Goal: Transaction & Acquisition: Purchase product/service

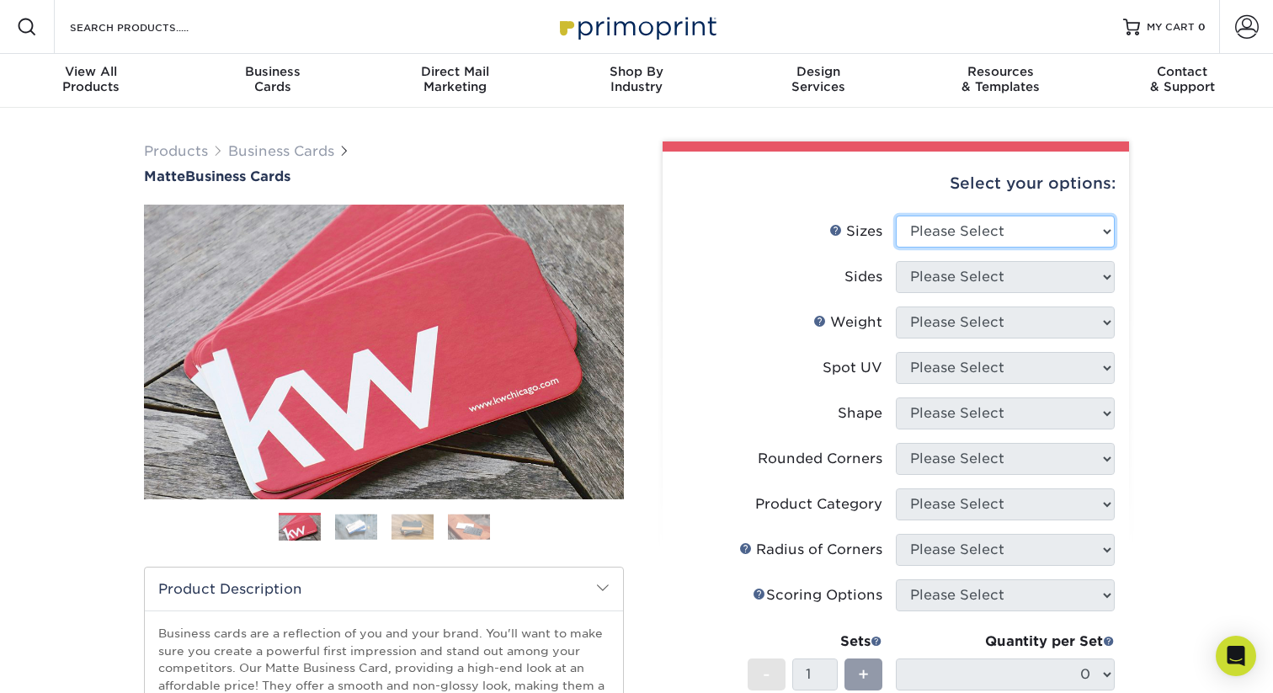
click at [1056, 237] on select "Please Select 1.5" x 3.5" - Mini 1.75" x 3.5" - Mini 2" x 2" - Square 2" x 3" -…" at bounding box center [1005, 231] width 219 height 32
select select "2.00x3.50"
click at [896, 215] on select "Please Select 1.5" x 3.5" - Mini 1.75" x 3.5" - Mini 2" x 2" - Square 2" x 3" -…" at bounding box center [1005, 231] width 219 height 32
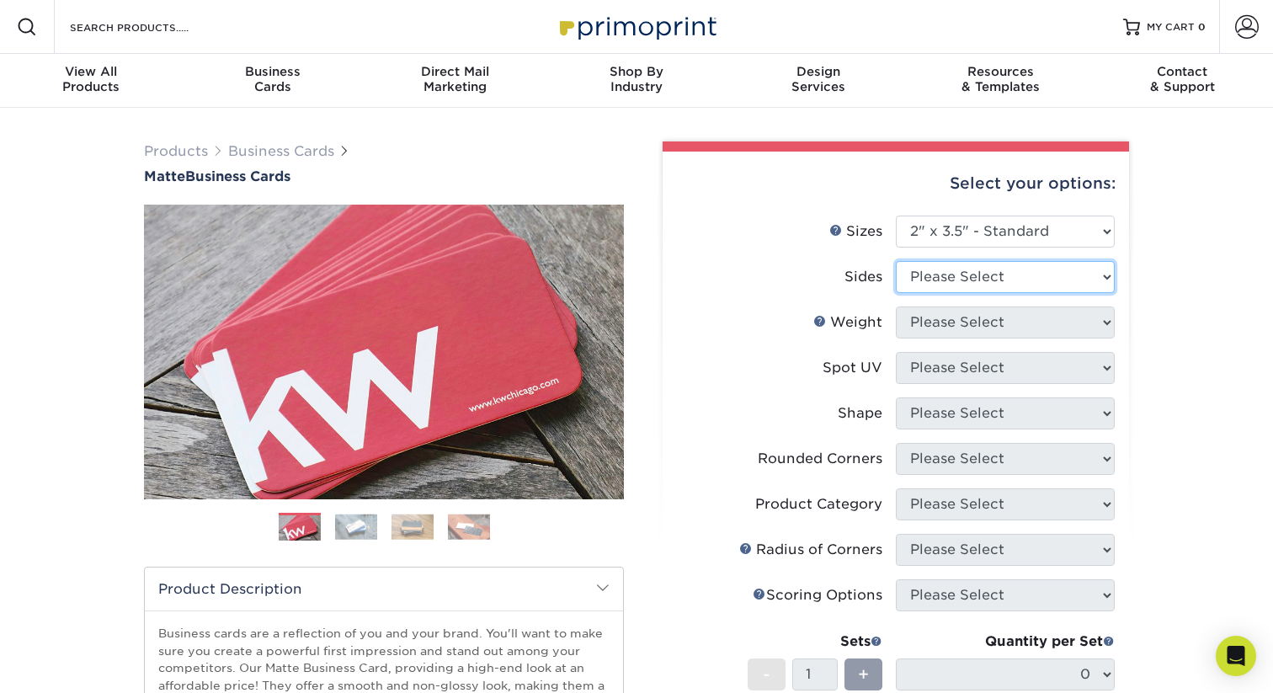
click at [1040, 273] on select "Please Select Print Both Sides Print Front Only" at bounding box center [1005, 277] width 219 height 32
select select "13abbda7-1d64-4f25-8bb2-c179b224825d"
click at [896, 261] on select "Please Select Print Both Sides Print Front Only" at bounding box center [1005, 277] width 219 height 32
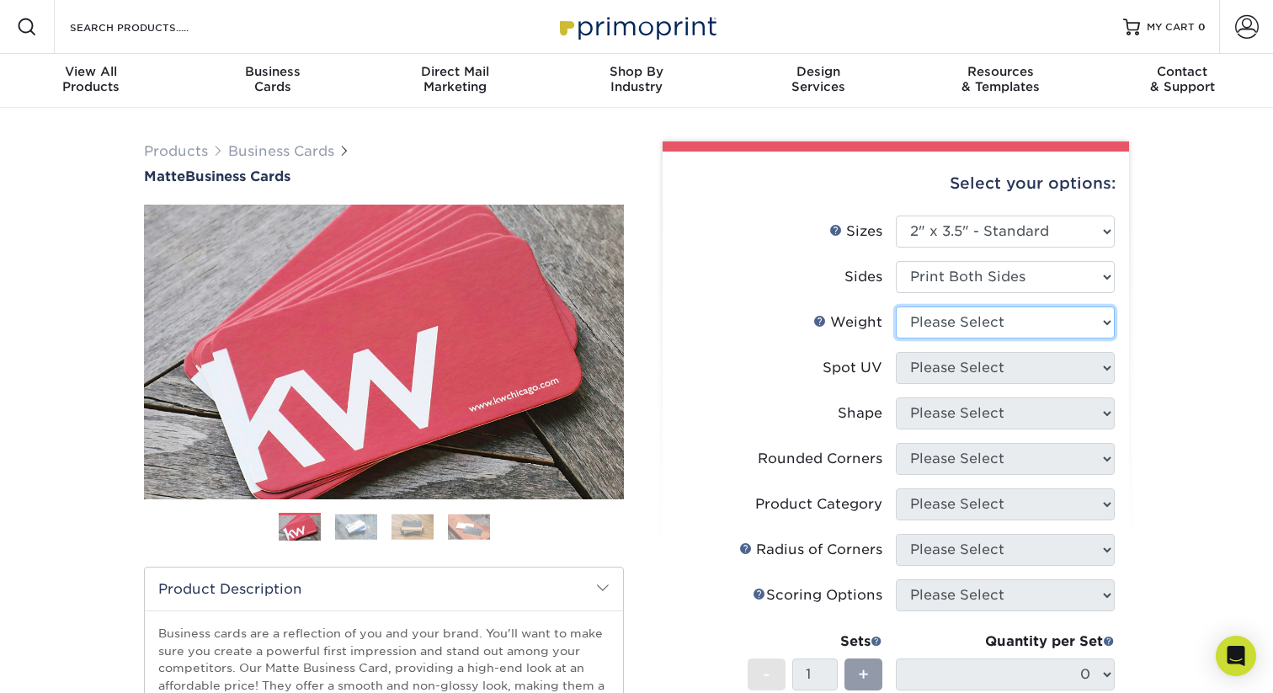
click at [1038, 326] on select "Please Select 16PT 14PT" at bounding box center [1005, 322] width 219 height 32
select select "16PT"
click at [896, 306] on select "Please Select 16PT 14PT" at bounding box center [1005, 322] width 219 height 32
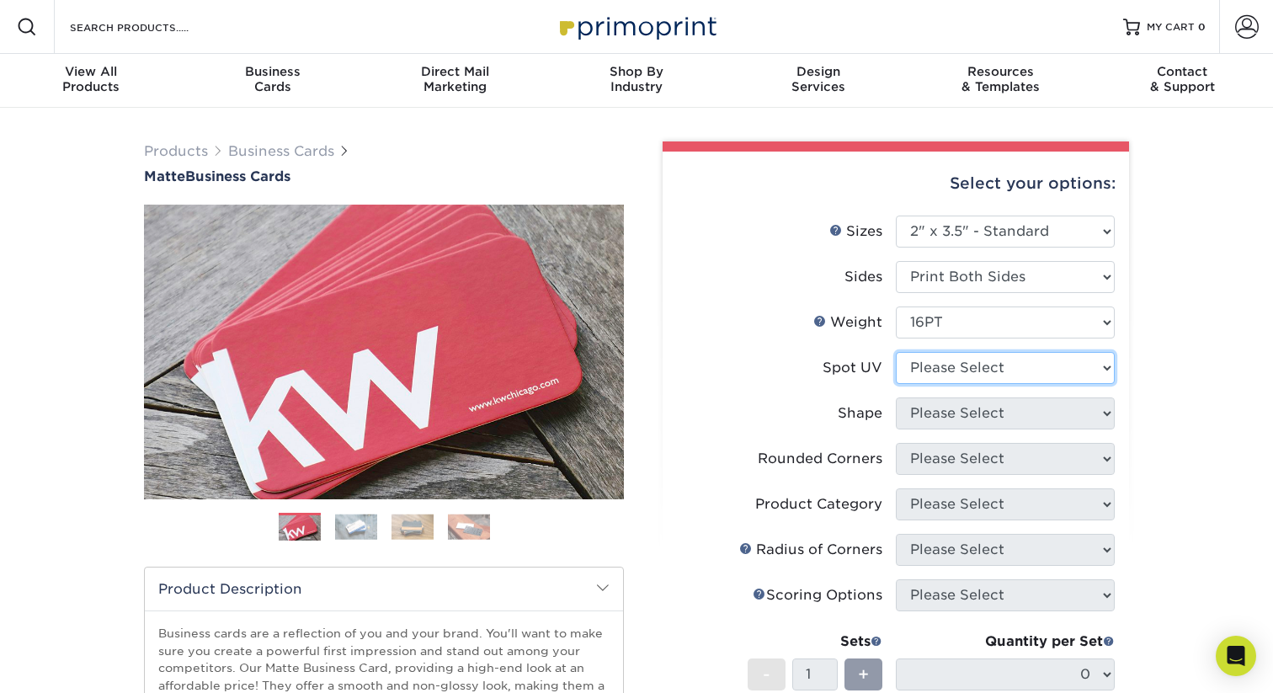
click at [1041, 373] on select "Please Select No Spot UV Front and Back (Both Sides) Front Only Back Only" at bounding box center [1005, 368] width 219 height 32
click at [896, 352] on select "Please Select No Spot UV Front and Back (Both Sides) Front Only Back Only" at bounding box center [1005, 368] width 219 height 32
click at [814, 361] on label "Spot UV" at bounding box center [786, 368] width 219 height 32
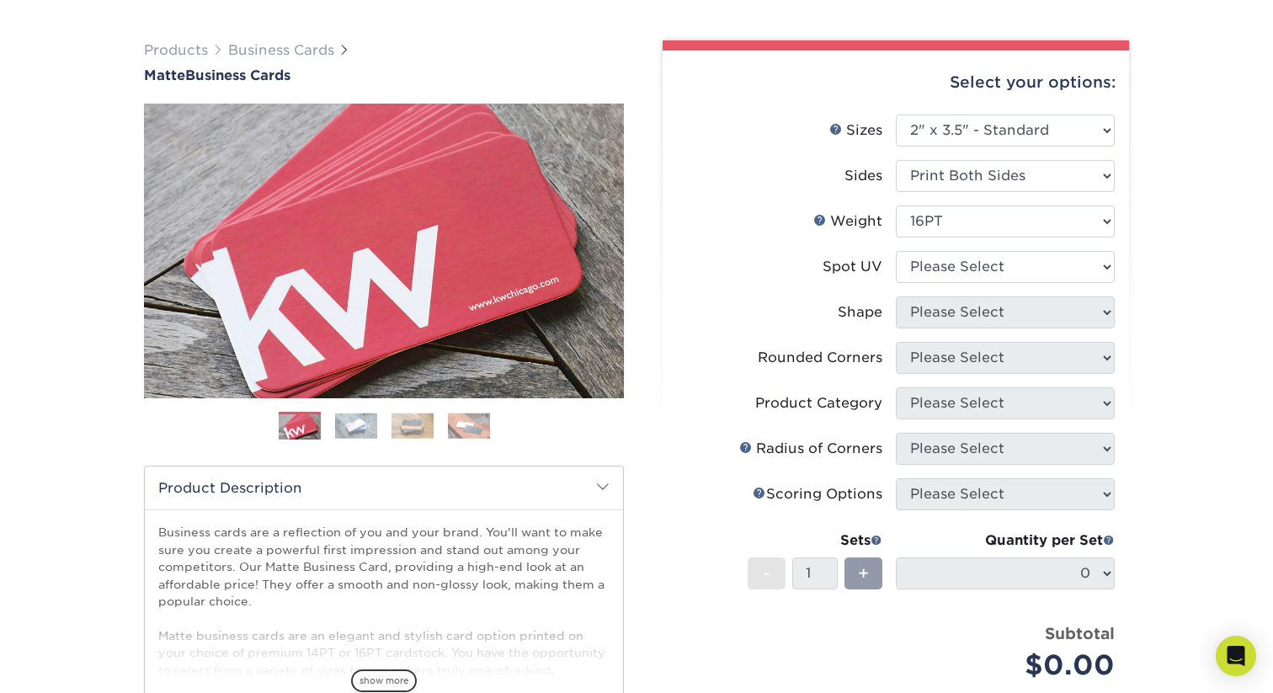
scroll to position [104, 0]
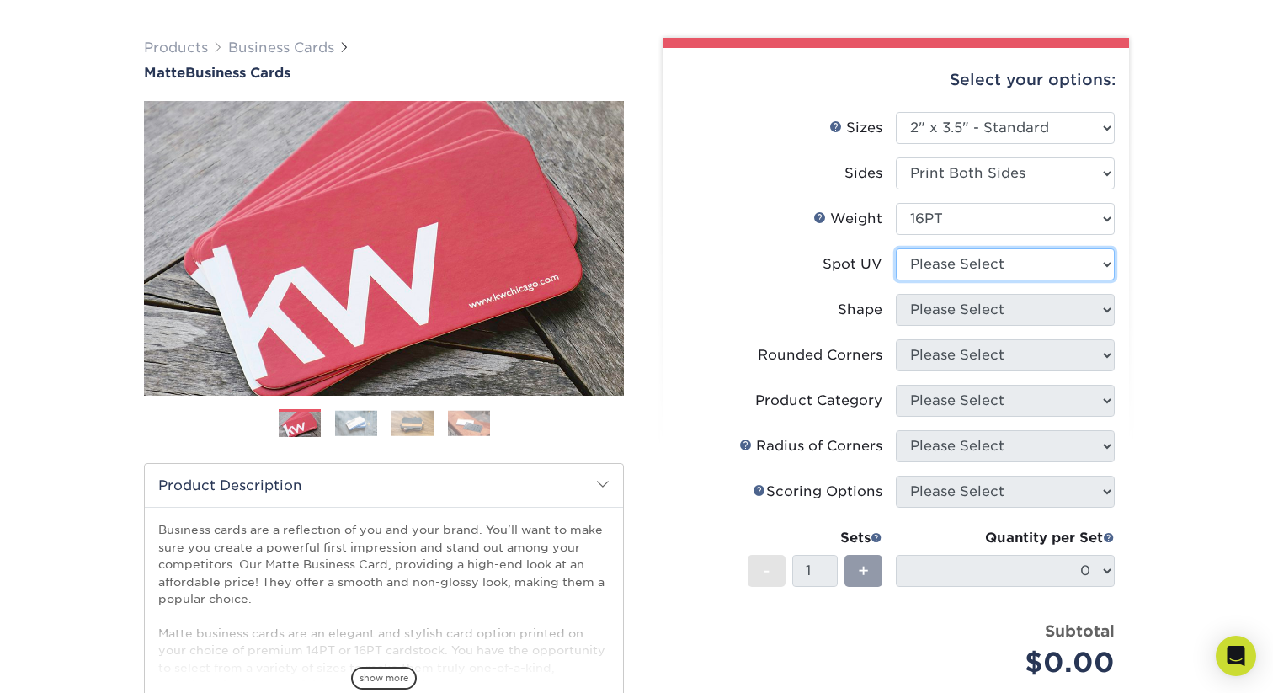
click at [1052, 262] on select "Please Select No Spot UV Front and Back (Both Sides) Front Only Back Only" at bounding box center [1005, 264] width 219 height 32
click at [354, 421] on img at bounding box center [356, 423] width 42 height 26
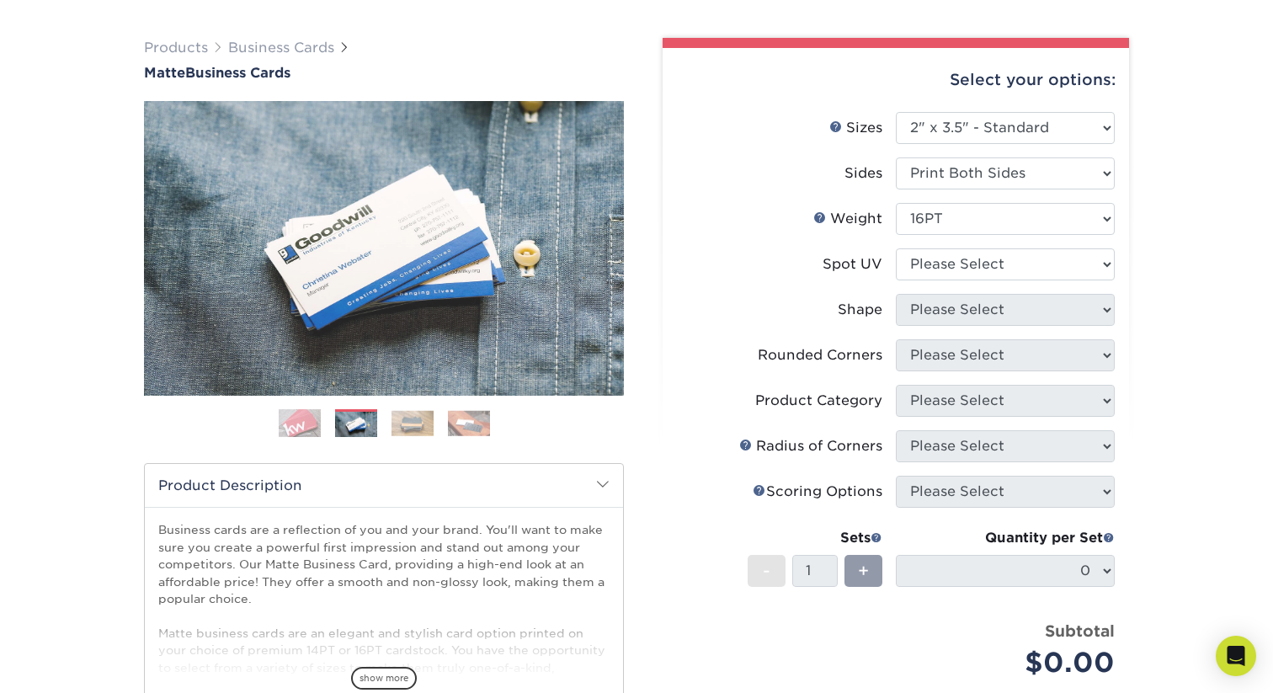
click at [397, 421] on img at bounding box center [412, 423] width 42 height 26
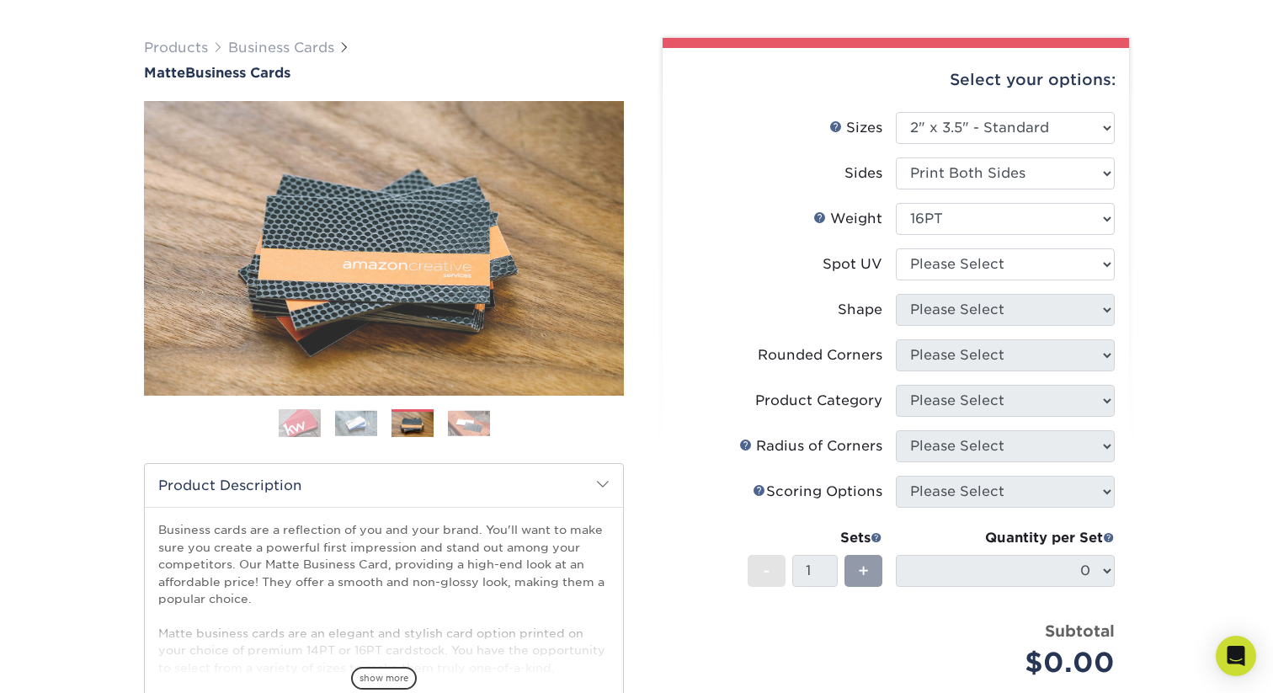
click at [452, 423] on img at bounding box center [469, 423] width 42 height 26
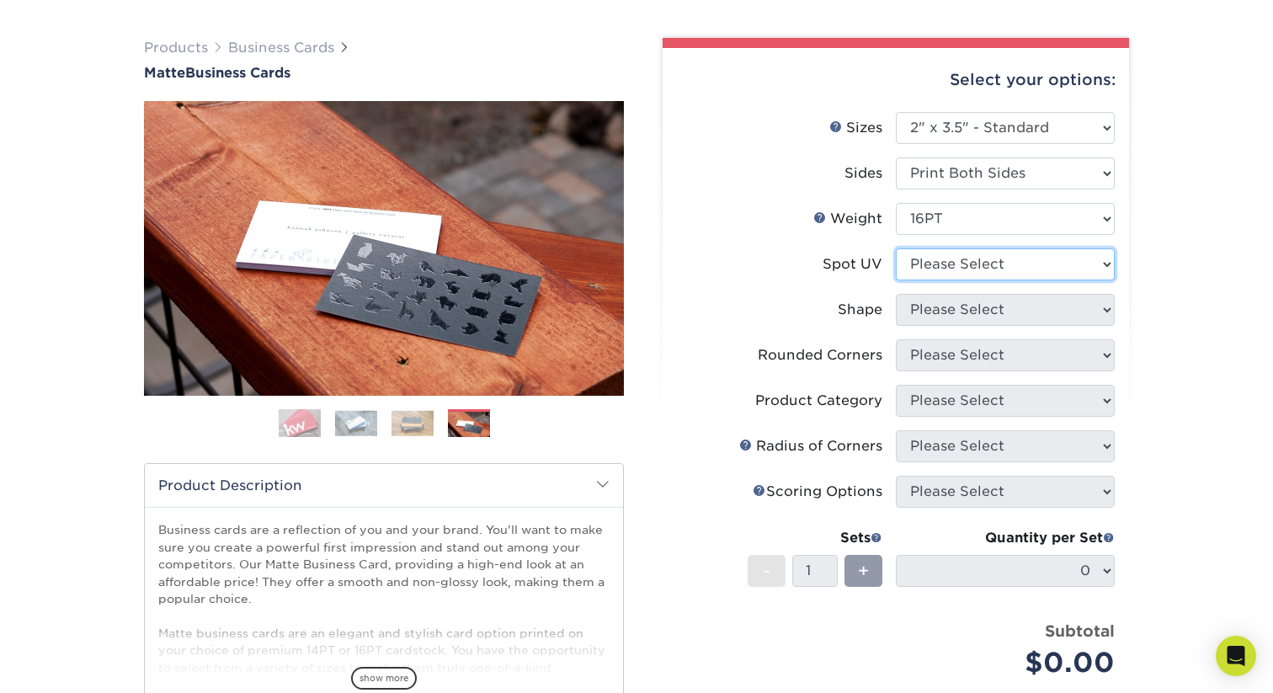
click at [1038, 264] on select "Please Select No Spot UV Front and Back (Both Sides) Front Only Back Only" at bounding box center [1005, 264] width 219 height 32
select select "3"
click at [896, 248] on select "Please Select No Spot UV Front and Back (Both Sides) Front Only Back Only" at bounding box center [1005, 264] width 219 height 32
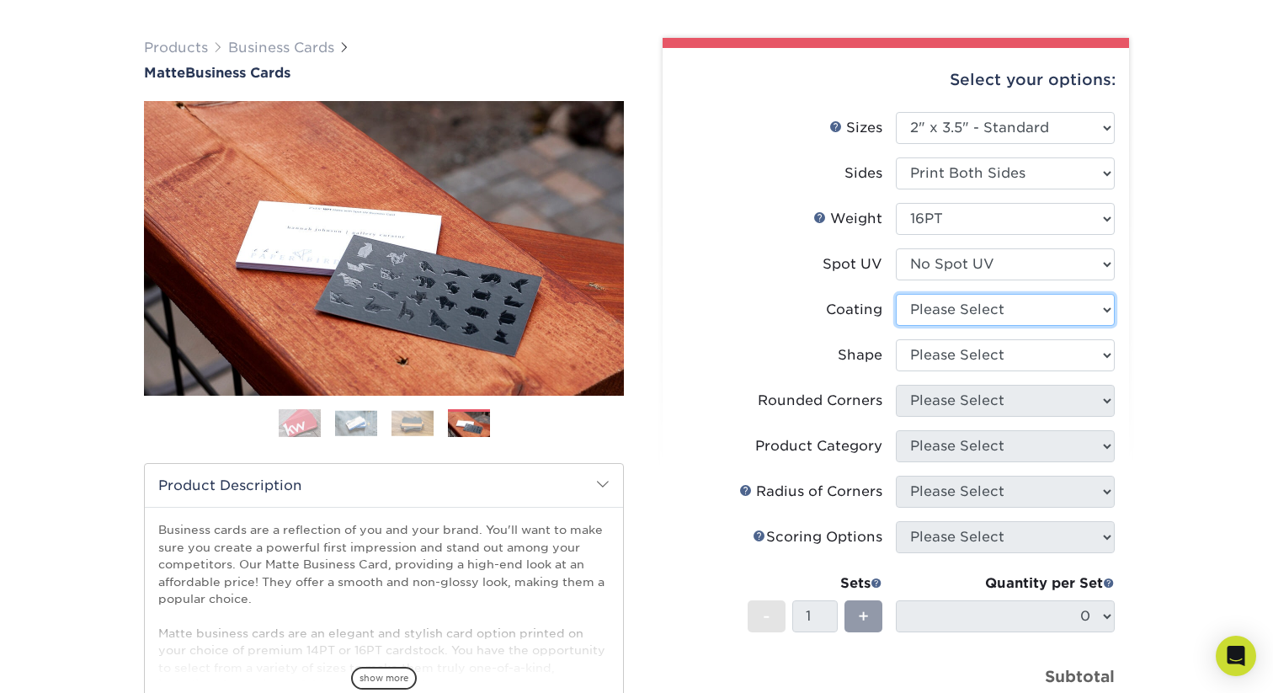
click at [1030, 307] on select at bounding box center [1005, 310] width 219 height 32
click at [896, 294] on select at bounding box center [1005, 310] width 219 height 32
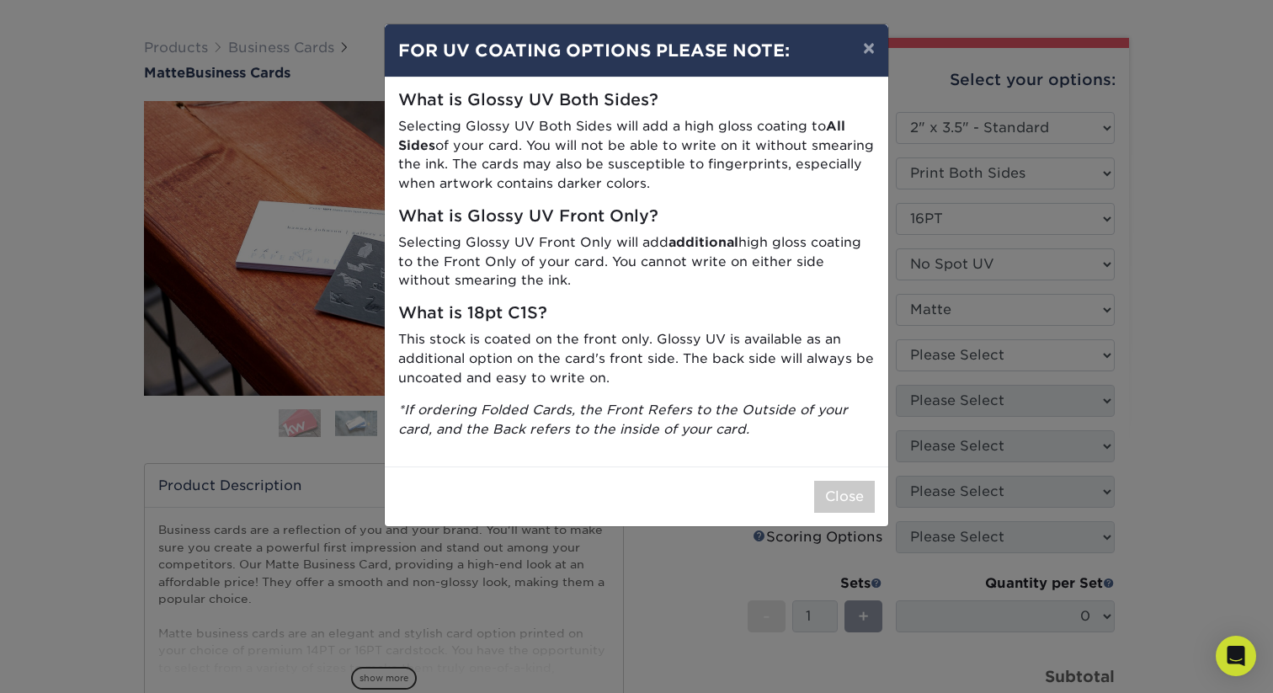
click at [1036, 345] on div "× FOR UV COATING OPTIONS PLEASE NOTE: What is Glossy UV Both Sides? Selecting G…" at bounding box center [636, 346] width 1273 height 693
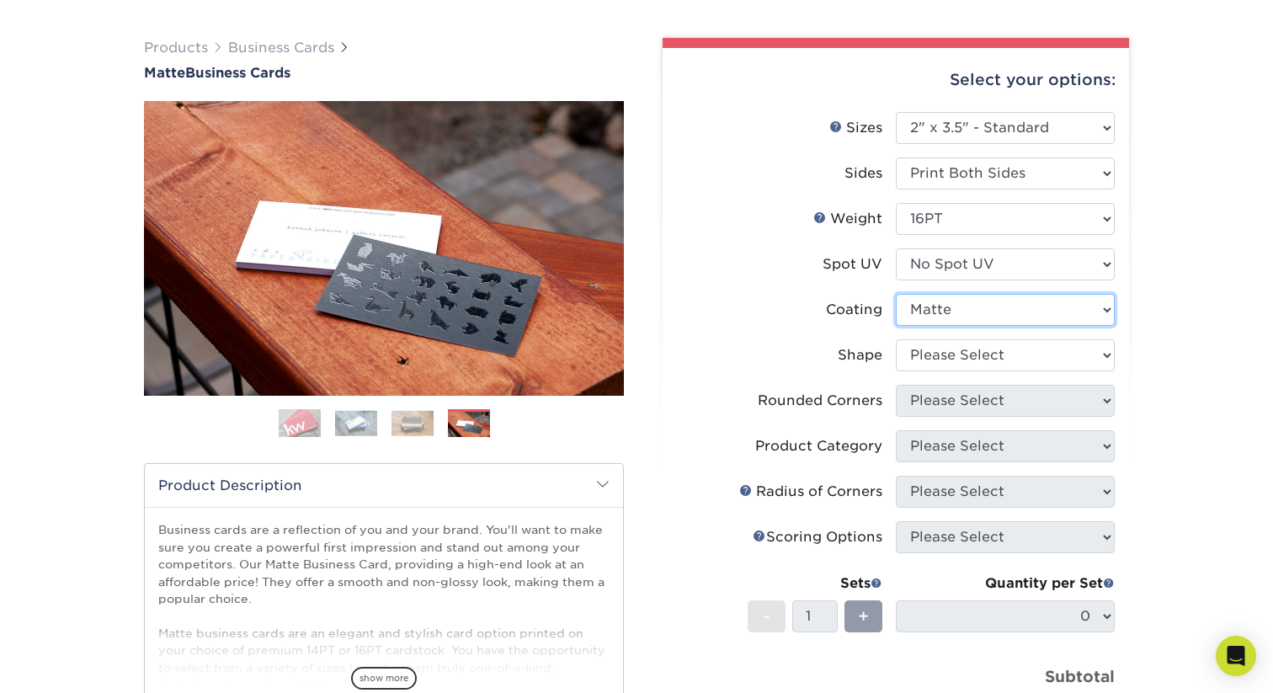
click at [1014, 302] on select at bounding box center [1005, 310] width 219 height 32
click at [896, 294] on select at bounding box center [1005, 310] width 219 height 32
click at [1014, 305] on select at bounding box center [1005, 310] width 219 height 32
select select "121bb7b5-3b4d-429f-bd8d-bbf80e953313"
click at [896, 294] on select at bounding box center [1005, 310] width 219 height 32
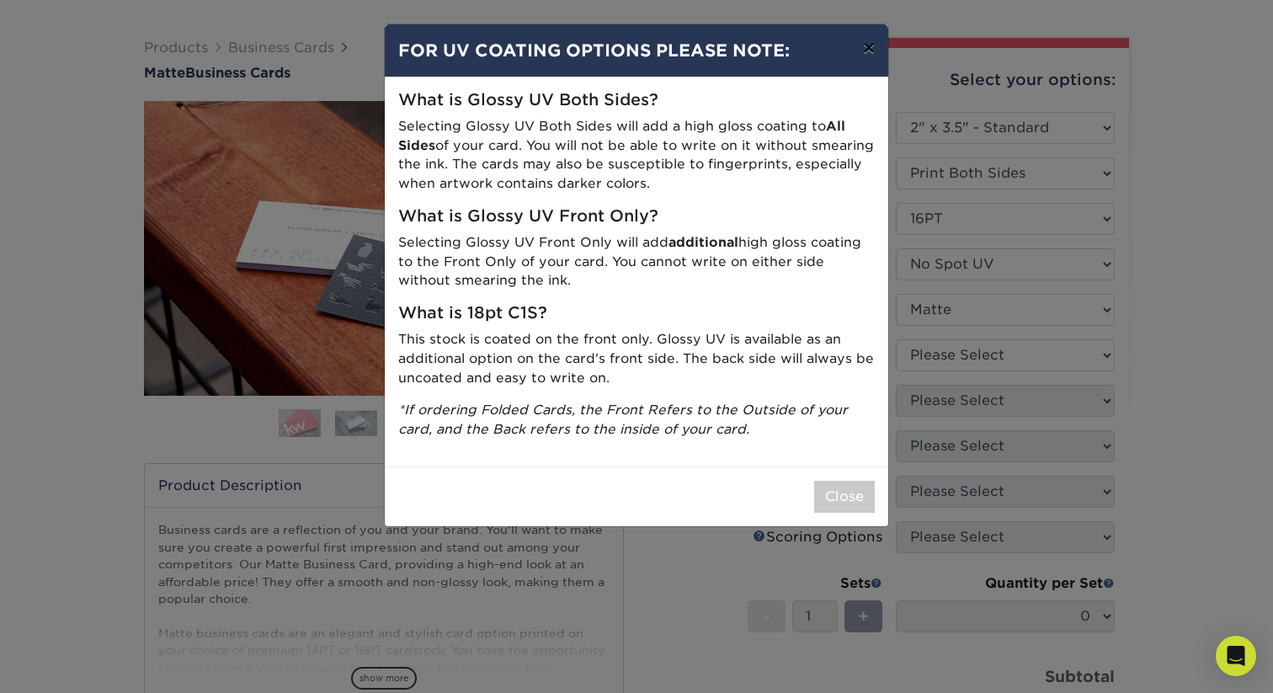
click at [872, 52] on button "×" at bounding box center [868, 47] width 39 height 47
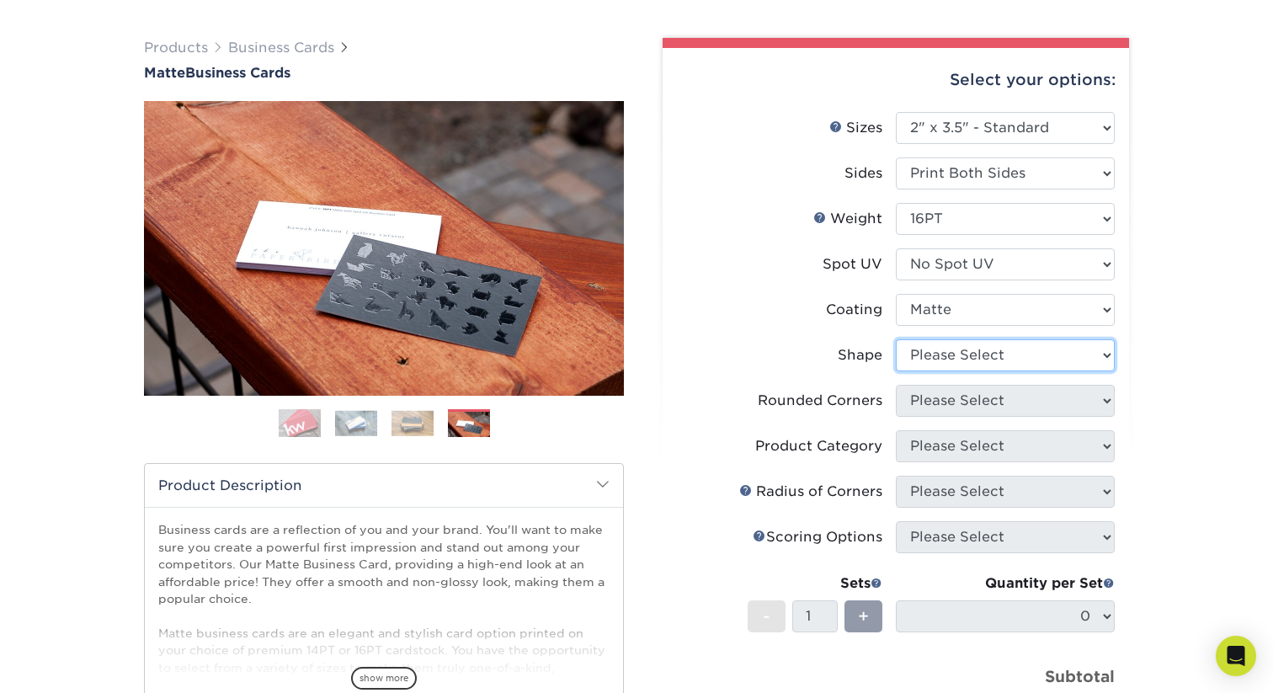
click at [1041, 351] on select "Please Select Standard Oval" at bounding box center [1005, 355] width 219 height 32
select select "standard"
click at [896, 339] on select "Please Select Standard Oval" at bounding box center [1005, 355] width 219 height 32
click at [1021, 393] on select "Please Select Yes - Round 2 Corners Yes - Round 4 Corners No" at bounding box center [1005, 401] width 219 height 32
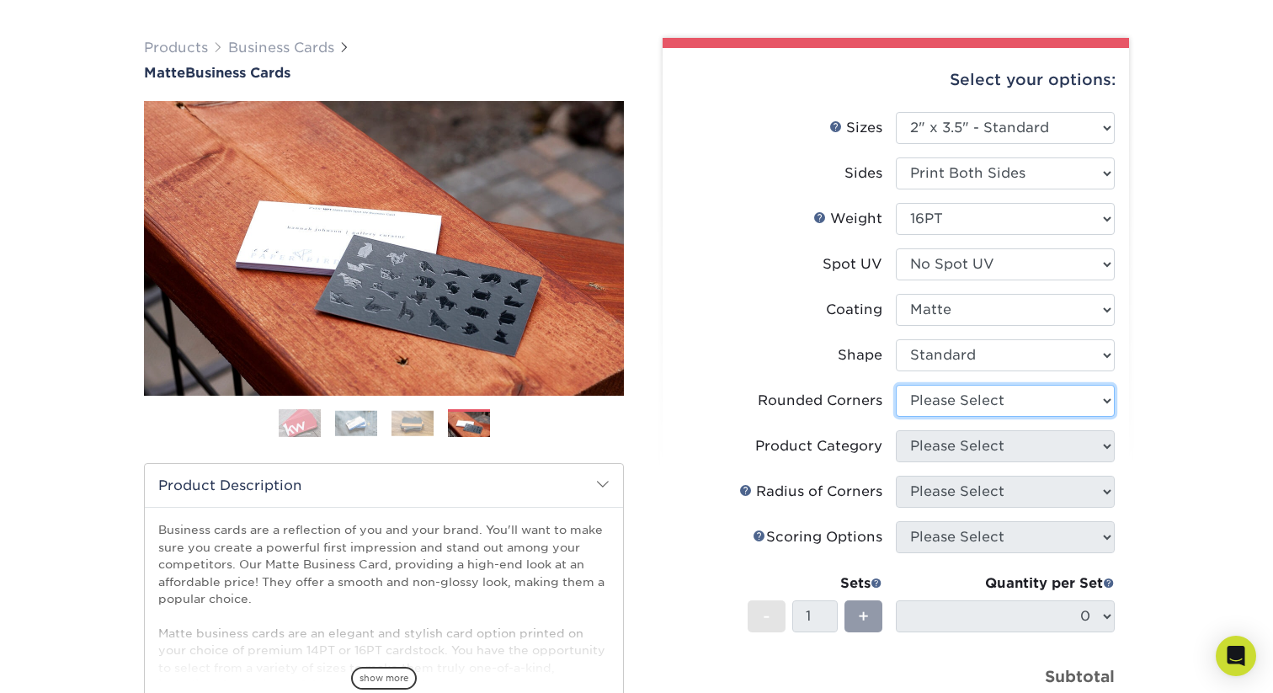
select select "0"
click at [896, 385] on select "Please Select Yes - Round 2 Corners Yes - Round 4 Corners No" at bounding box center [1005, 401] width 219 height 32
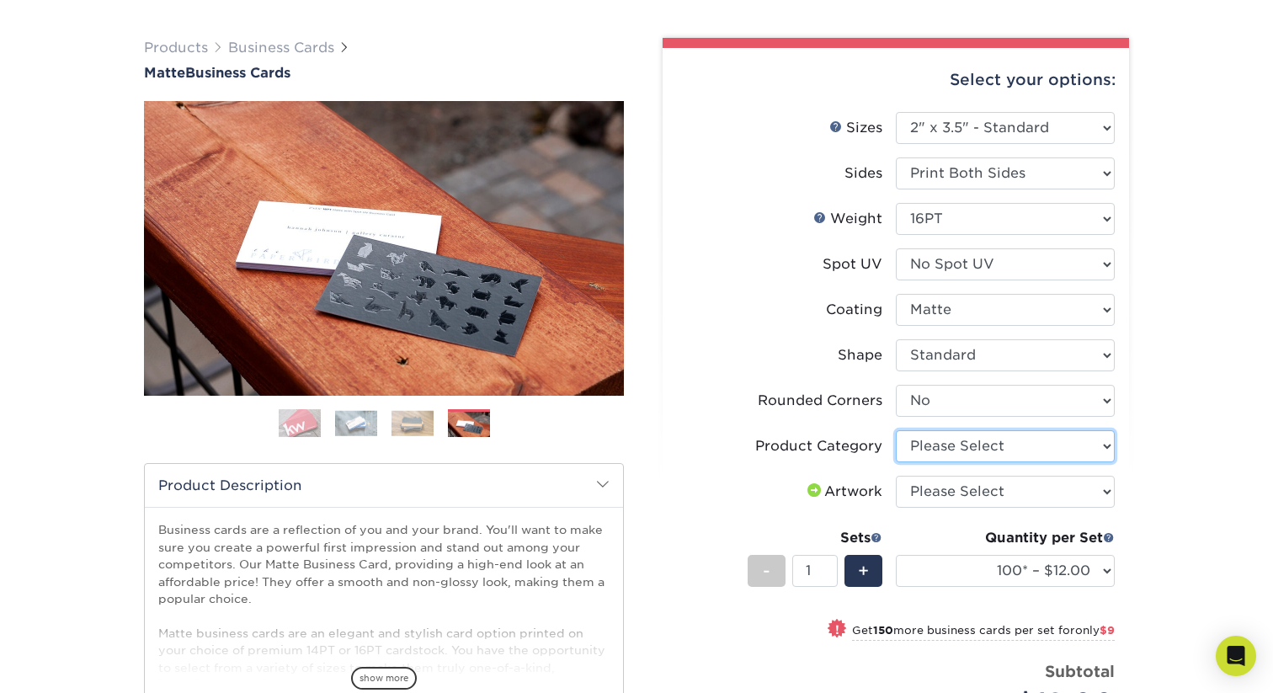
click at [1028, 448] on select "Please Select Business Cards" at bounding box center [1005, 446] width 219 height 32
select select "3b5148f1-0588-4f88-a218-97bcfdce65c1"
click at [896, 430] on select "Please Select Business Cards" at bounding box center [1005, 446] width 219 height 32
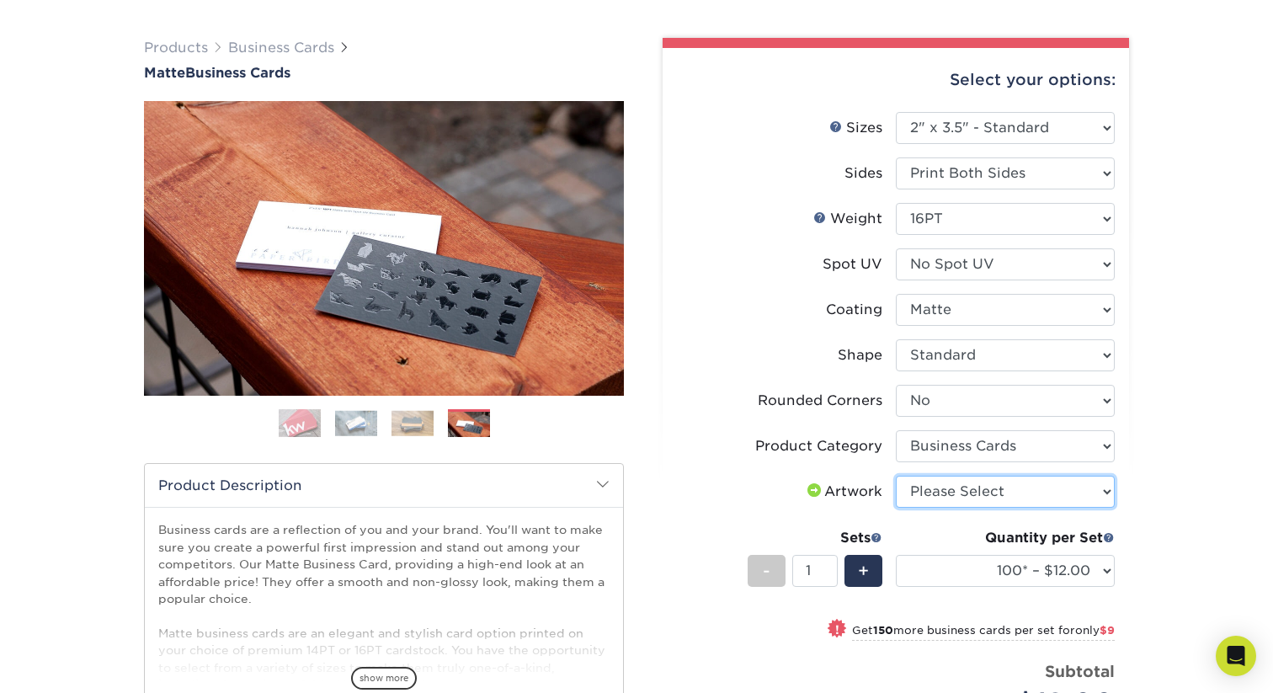
click at [1059, 482] on select "Please Select I will upload files I need a design - $100" at bounding box center [1005, 492] width 219 height 32
select select "upload"
click at [896, 476] on select "Please Select I will upload files I need a design - $100" at bounding box center [1005, 492] width 219 height 32
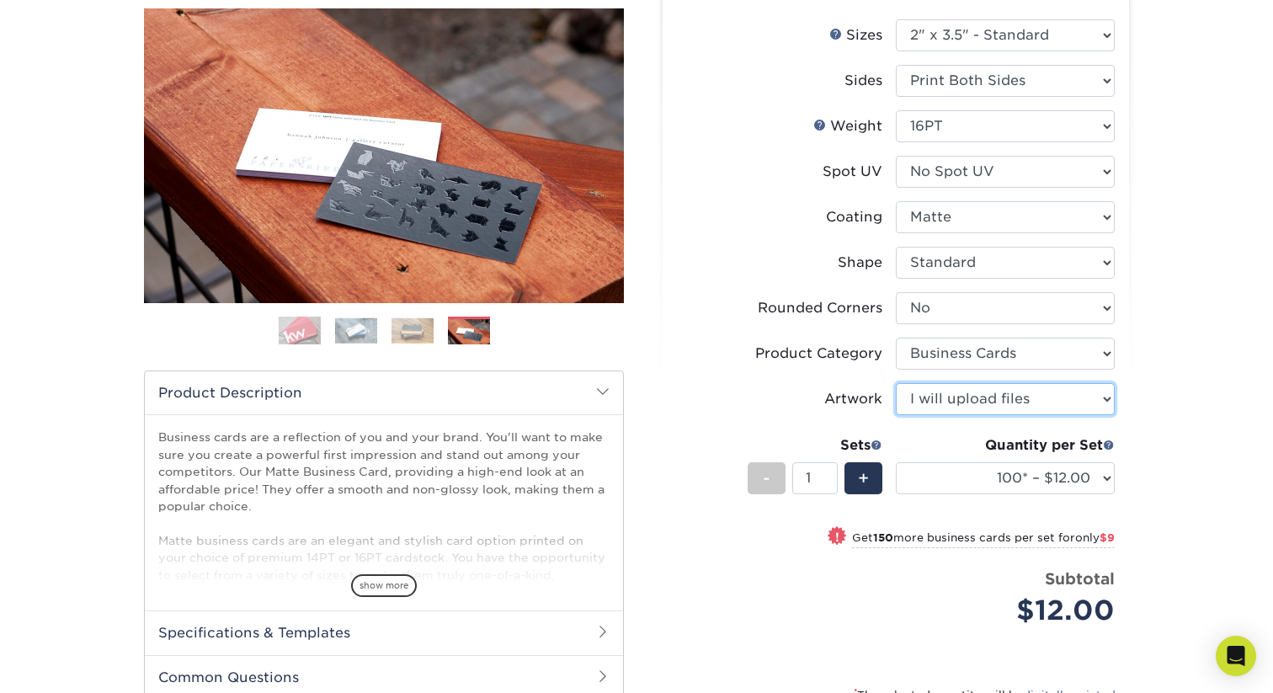
scroll to position [226, 0]
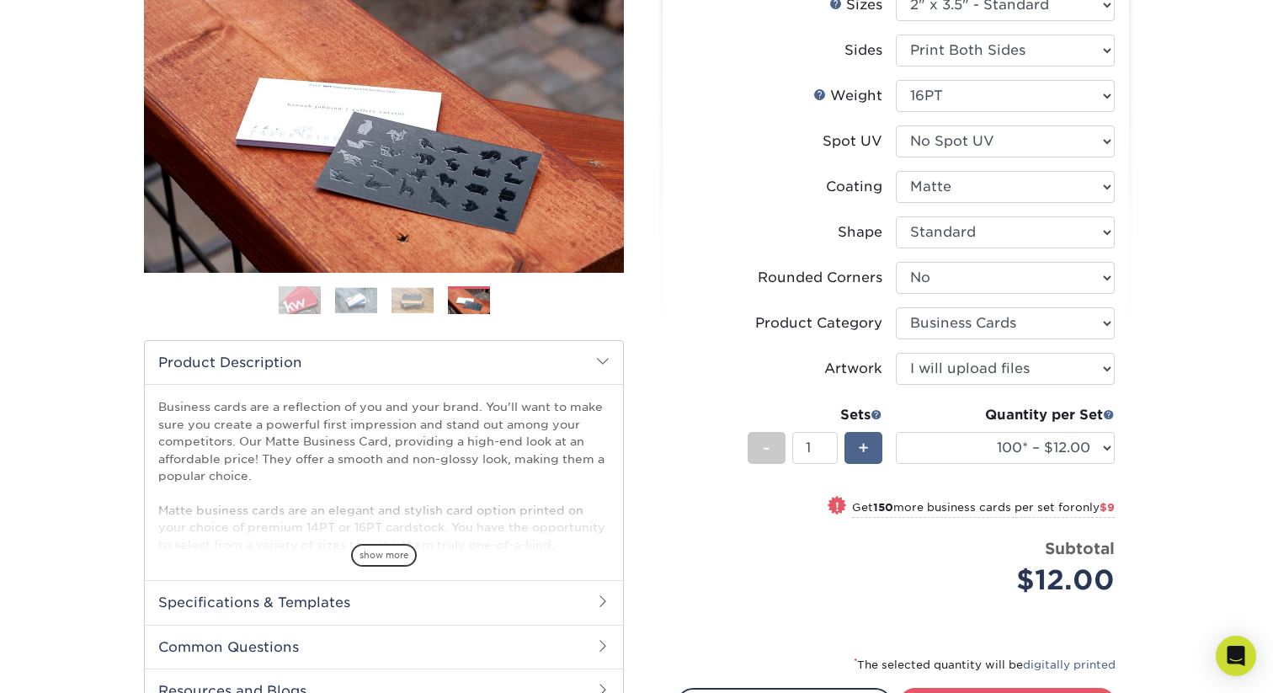
click at [874, 450] on div "+" at bounding box center [863, 448] width 38 height 32
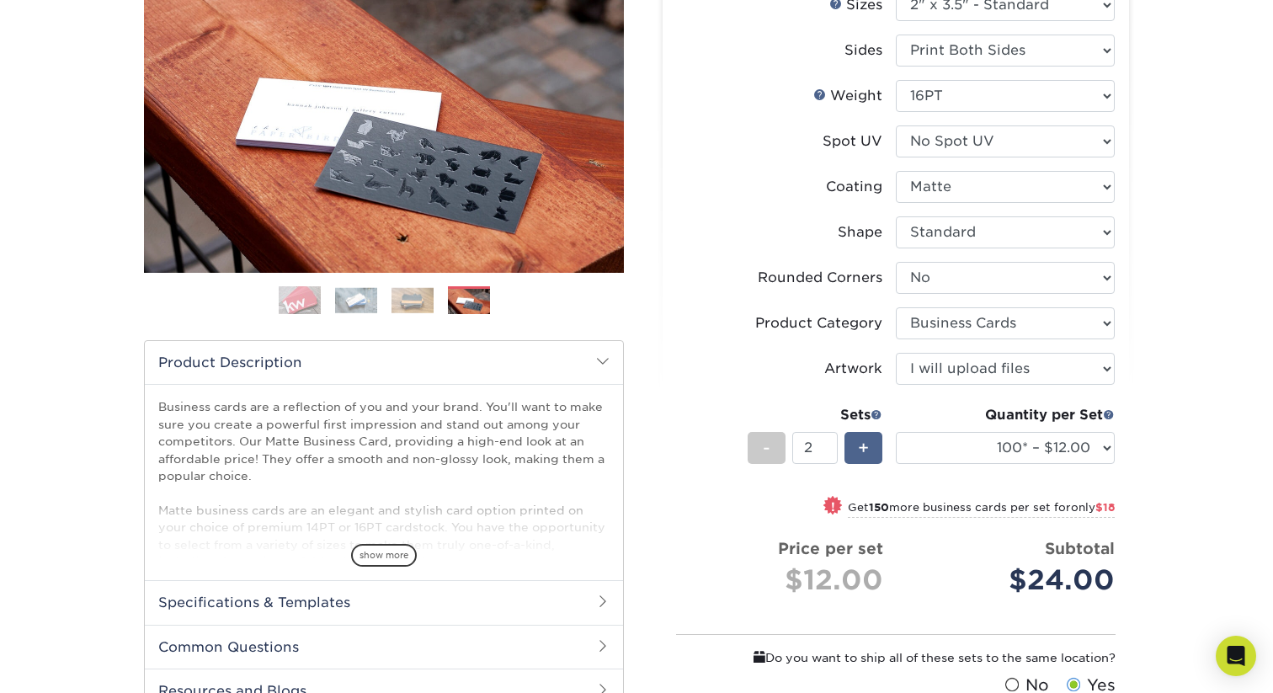
click at [874, 450] on div "+" at bounding box center [863, 448] width 38 height 32
click at [753, 439] on div "-" at bounding box center [767, 448] width 38 height 32
type input "1"
click at [1045, 439] on select "100* – $12.00 250* – $21.00 500 – $42.00 1000 – $53.00 2500 – $95.00 5000 – $18…" at bounding box center [1005, 448] width 219 height 32
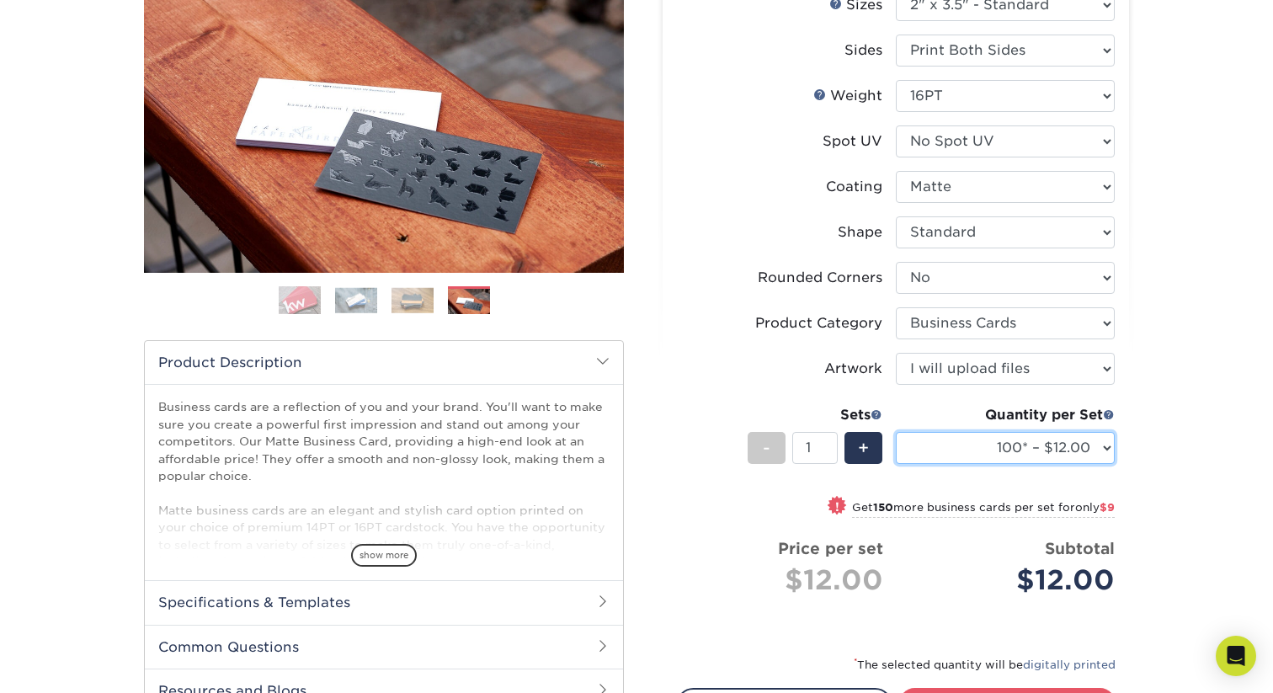
select select "250* – $21.00"
click at [896, 432] on select "100* – $12.00 250* – $21.00 500 – $42.00 1000 – $53.00 2500 – $95.00 5000 – $18…" at bounding box center [1005, 448] width 219 height 32
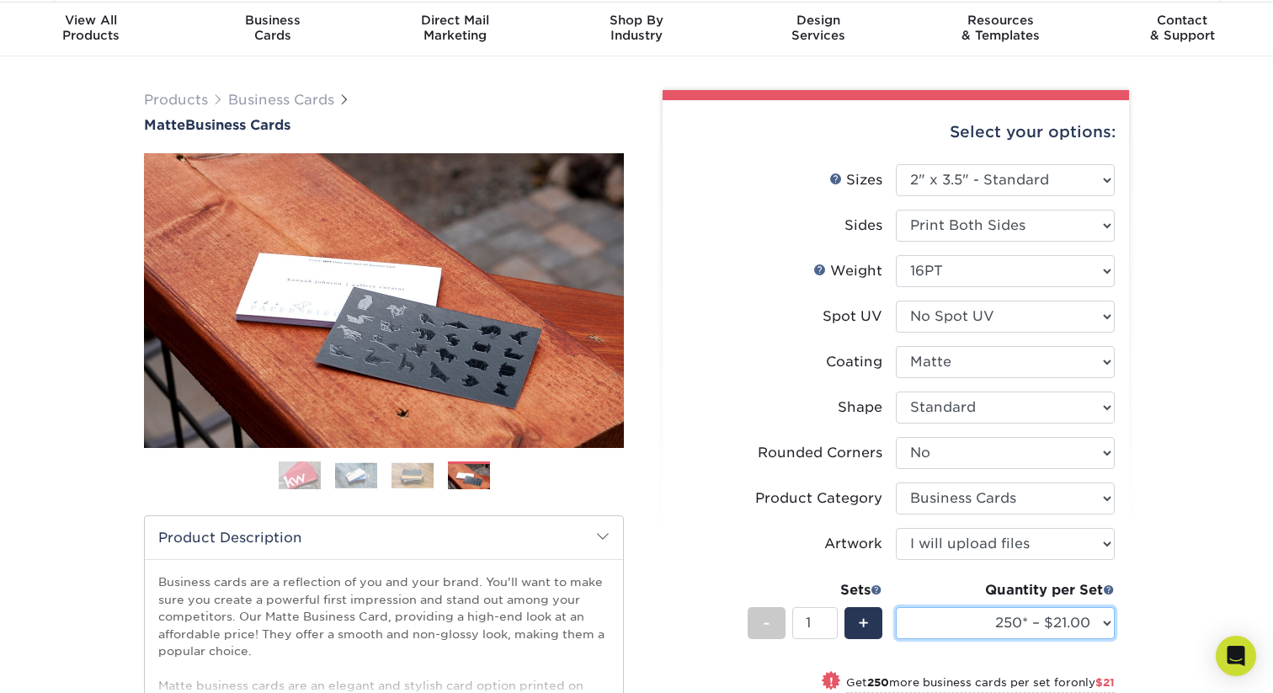
scroll to position [0, 0]
